Goal: Communication & Community: Answer question/provide support

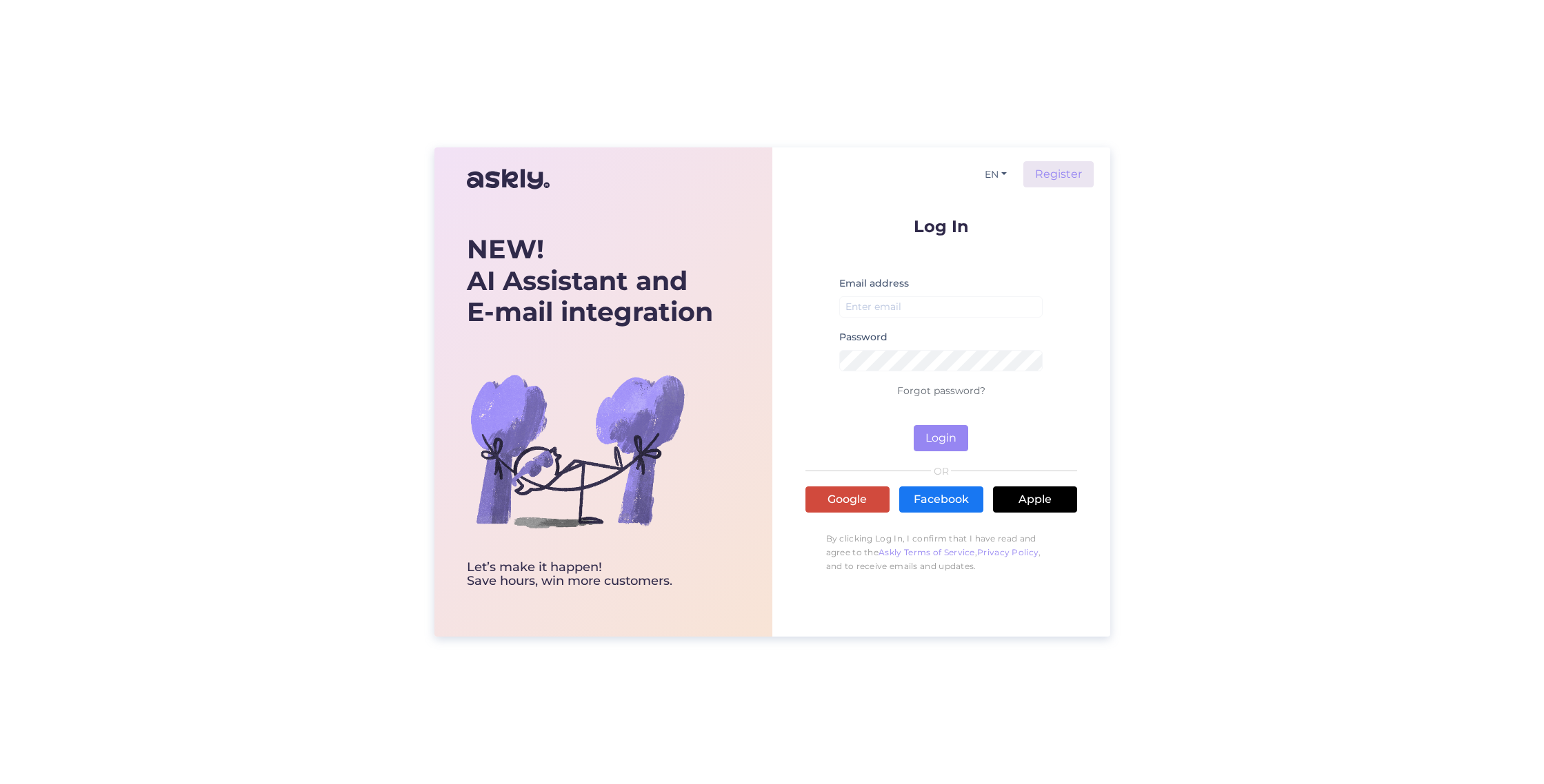
click at [860, 499] on link "Google" at bounding box center [847, 499] width 84 height 27
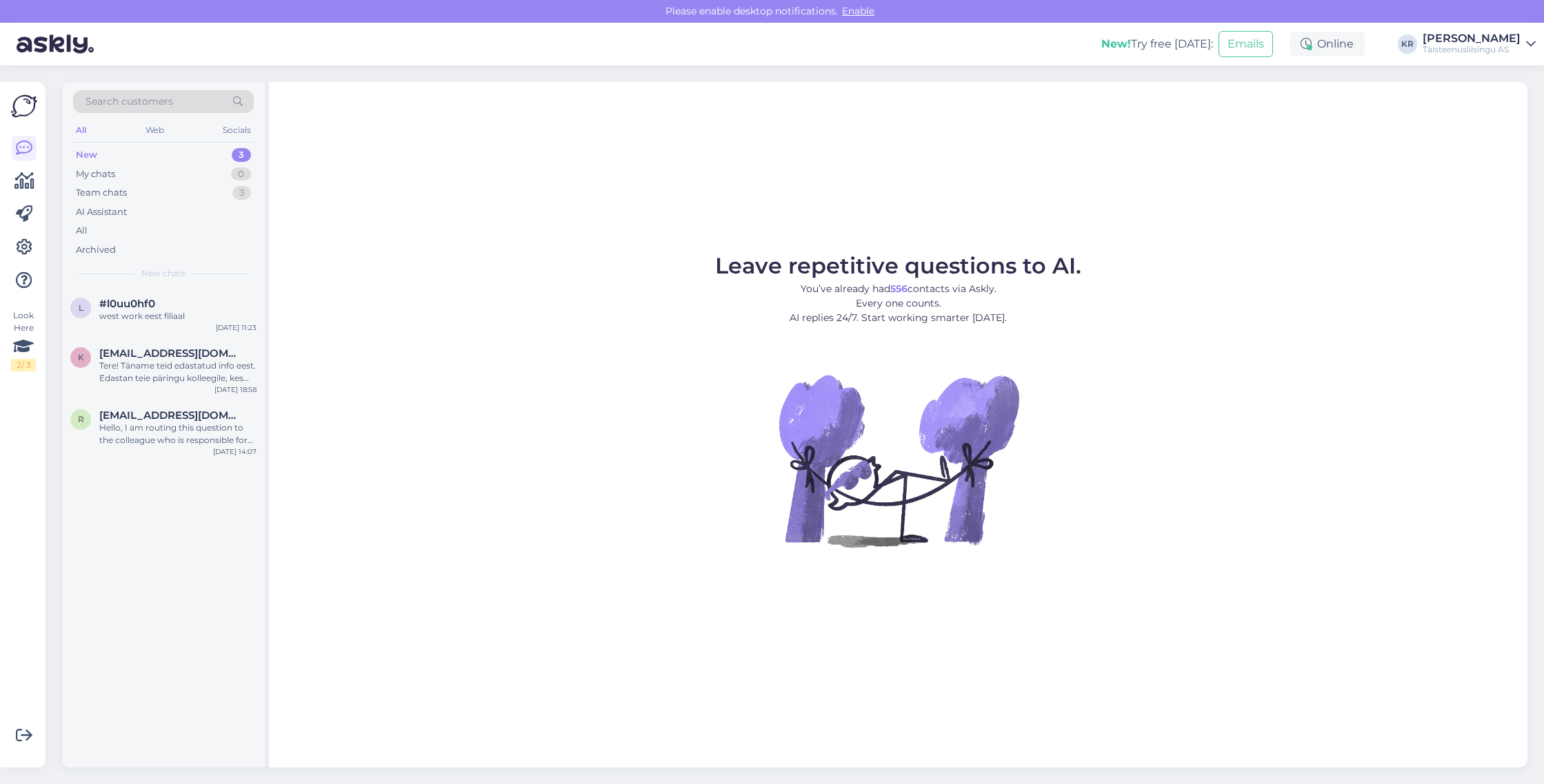
click at [105, 159] on div "New 3" at bounding box center [164, 154] width 181 height 19
click at [153, 133] on div "Web" at bounding box center [154, 130] width 24 height 18
drag, startPoint x: 241, startPoint y: 130, endPoint x: 234, endPoint y: 131, distance: 7.1
click at [241, 129] on div "Socials" at bounding box center [237, 130] width 34 height 18
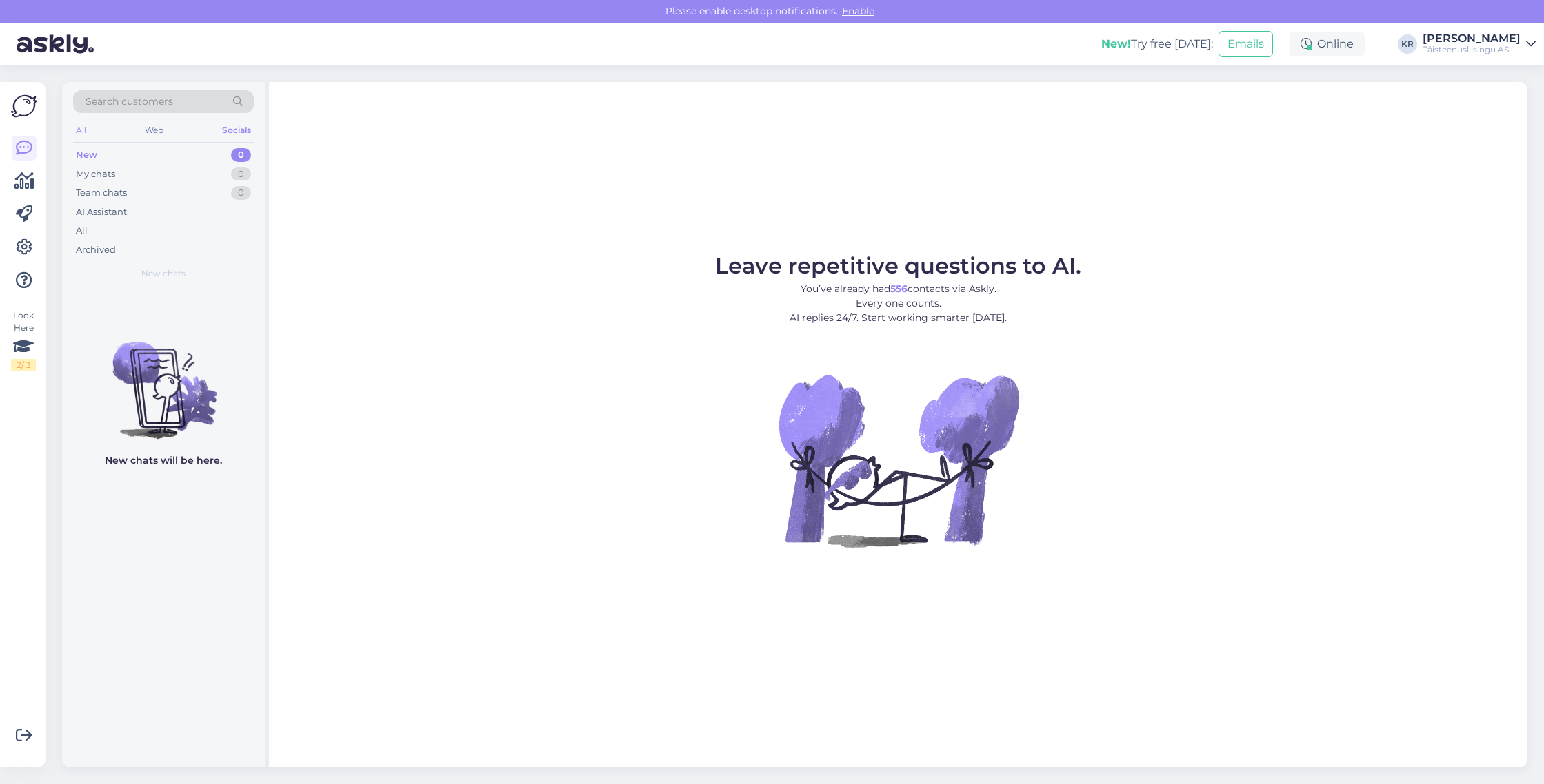
click at [79, 128] on div "All" at bounding box center [81, 130] width 16 height 18
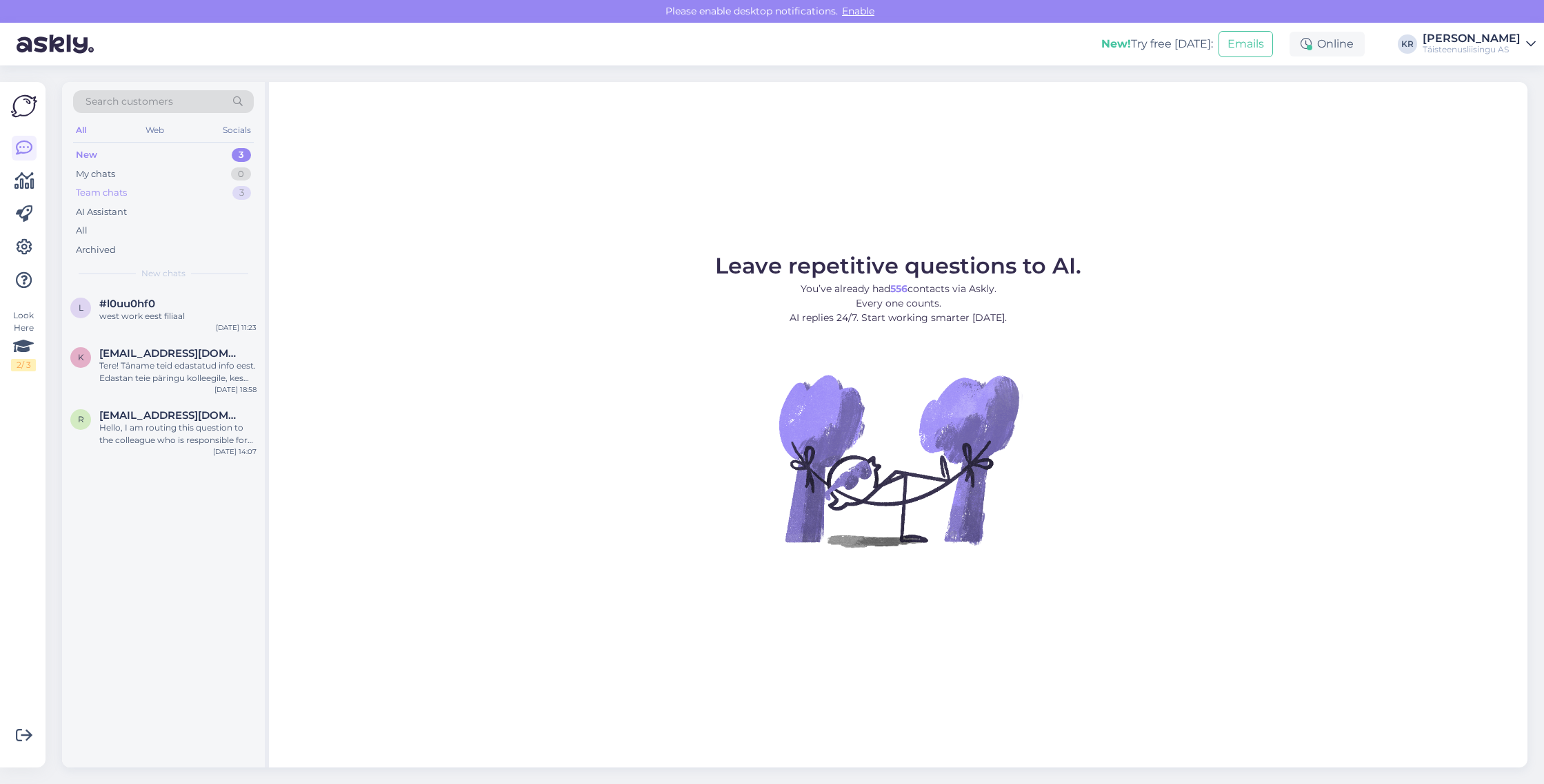
click at [93, 192] on div "Team chats" at bounding box center [100, 192] width 51 height 14
click at [132, 310] on div "Tere, kohe vaatan üle." at bounding box center [178, 316] width 157 height 12
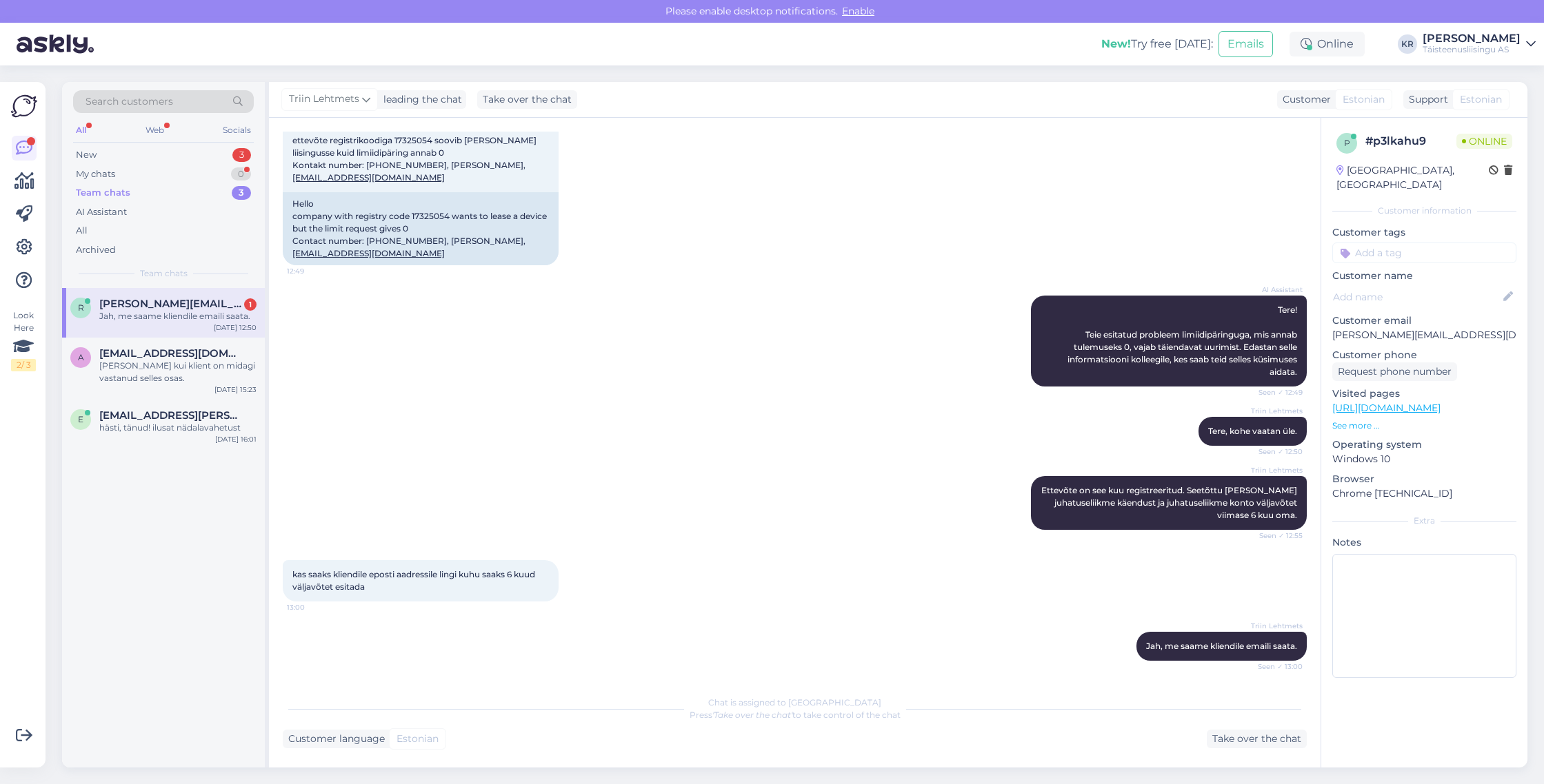
scroll to position [175, 0]
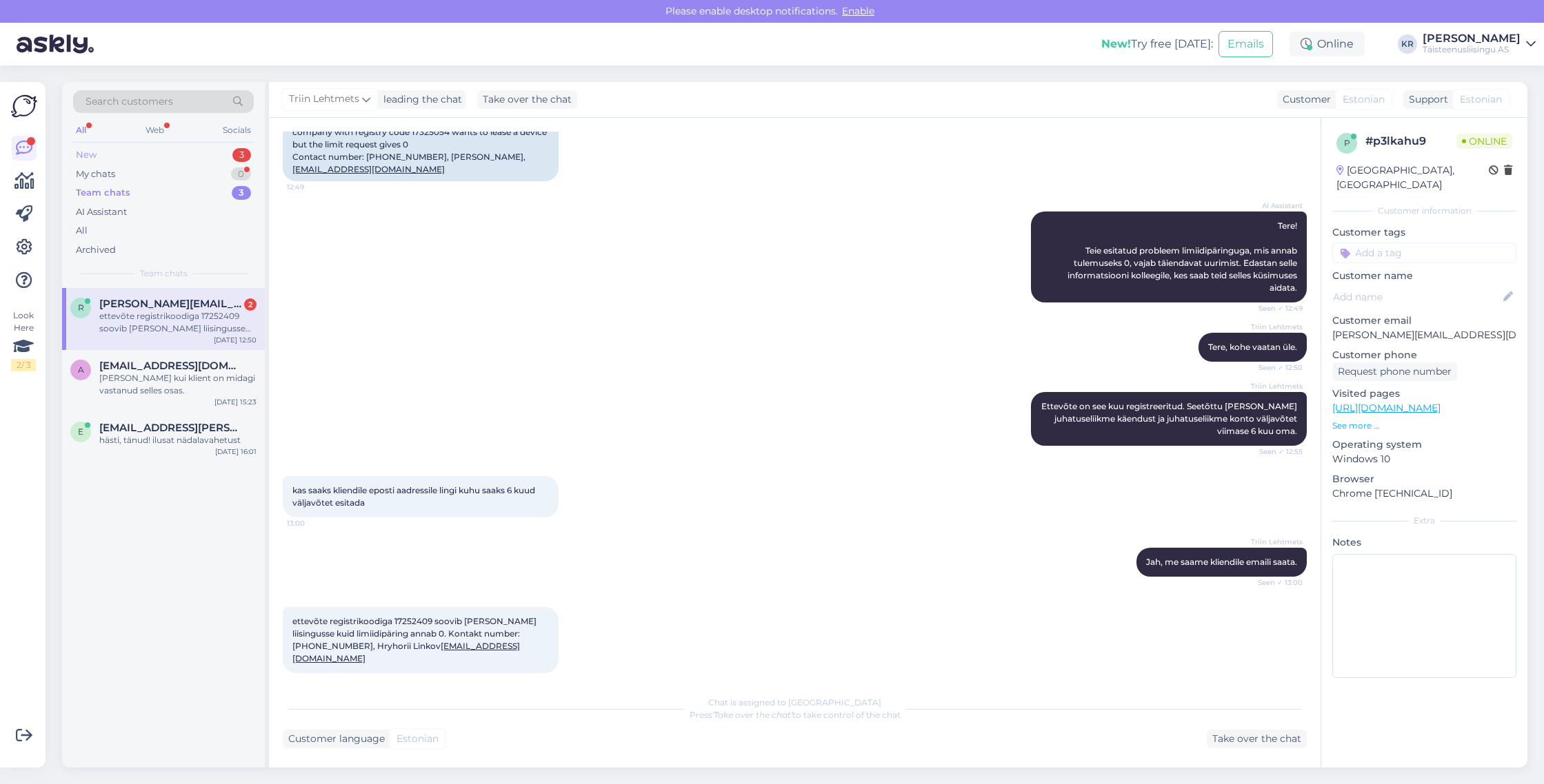
click at [91, 153] on div "New" at bounding box center [86, 155] width 21 height 14
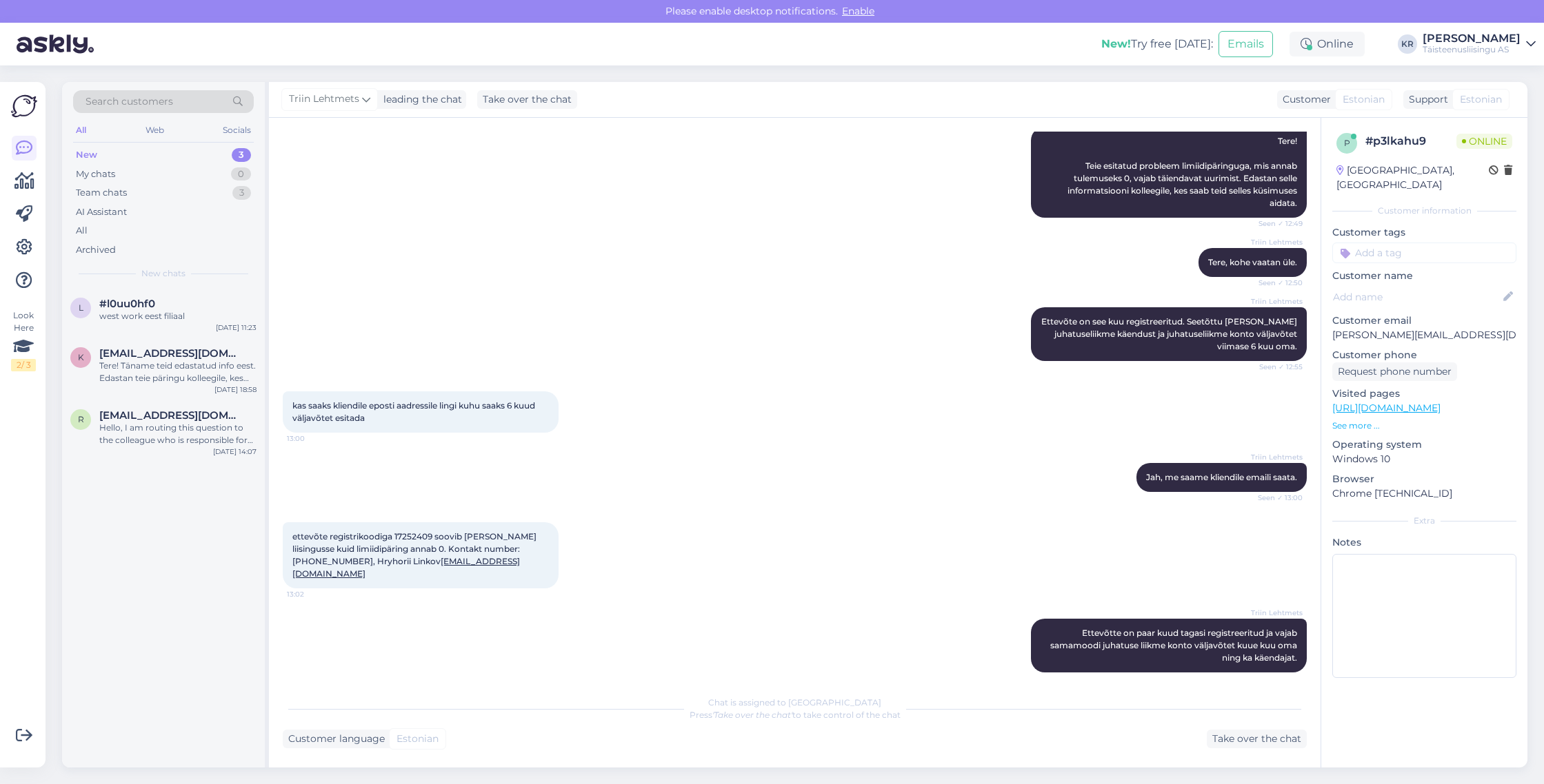
scroll to position [259, 0]
click at [395, 535] on span "ettevõte registrikoodiga 17252409 soovib võta seadet liisingusse kuid limiidipä…" at bounding box center [415, 555] width 247 height 47
drag, startPoint x: 395, startPoint y: 535, endPoint x: 426, endPoint y: 535, distance: 31.0
click at [426, 535] on span "ettevõte registrikoodiga 17252409 soovib võta seadet liisingusse kuid limiidipä…" at bounding box center [415, 555] width 247 height 47
copy span "17252409"
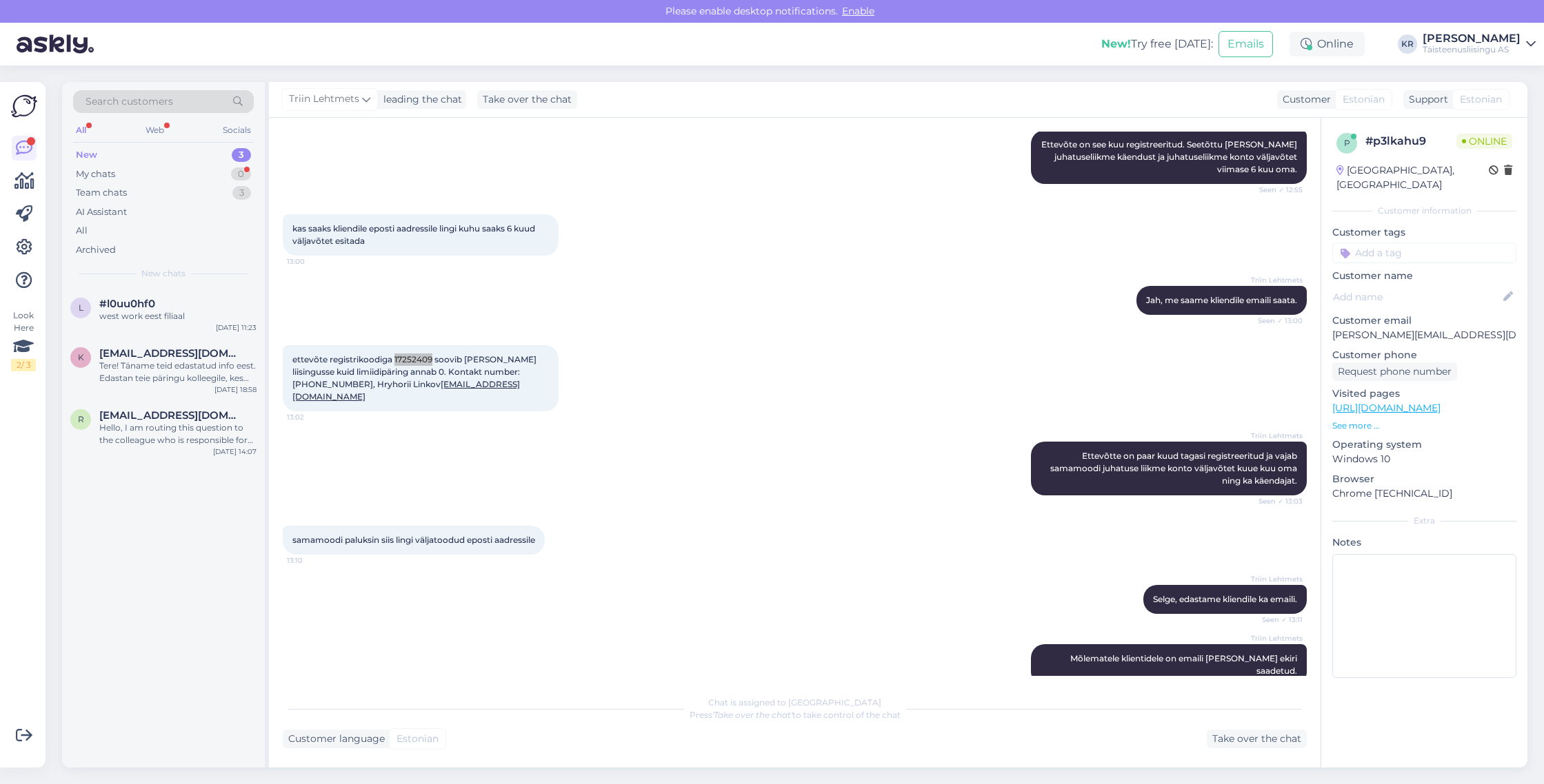
scroll to position [496, 0]
